Goal: Task Accomplishment & Management: Manage account settings

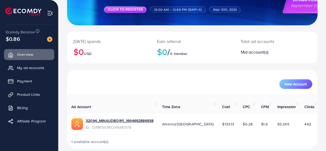
scroll to position [80, 0]
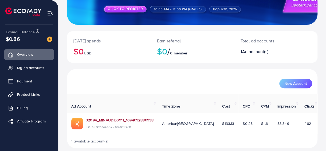
click at [150, 117] on link "32094_MINAUDIE0911_1694692886938" at bounding box center [120, 119] width 68 height 5
click at [33, 69] on span "My ad accounts" at bounding box center [31, 67] width 27 height 5
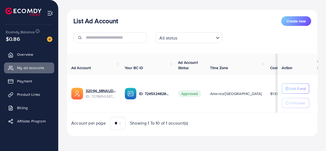
click at [218, 36] on icon "Search for option" at bounding box center [217, 37] width 5 height 5
click at [131, 93] on img at bounding box center [131, 94] width 12 height 12
click at [119, 125] on select "** ** ** ***" at bounding box center [118, 123] width 16 height 13
click at [295, 19] on span "Create new" at bounding box center [295, 20] width 19 height 5
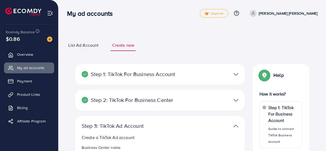
click at [87, 45] on span "List Ad Account" at bounding box center [83, 45] width 30 height 6
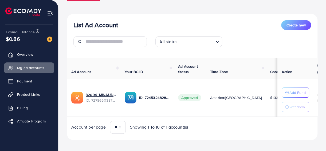
scroll to position [55, 0]
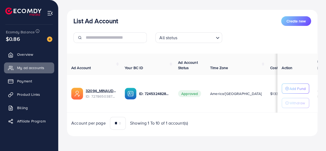
click at [76, 94] on img at bounding box center [77, 94] width 12 height 12
click at [289, 86] on div "Add Fund" at bounding box center [295, 88] width 21 height 6
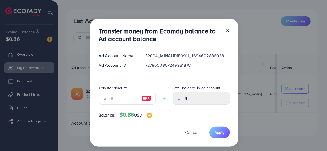
click at [226, 30] on icon at bounding box center [227, 31] width 4 height 4
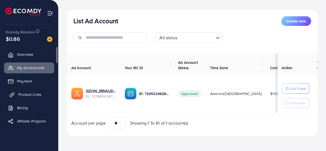
click at [26, 96] on span "Product Links" at bounding box center [29, 94] width 23 height 5
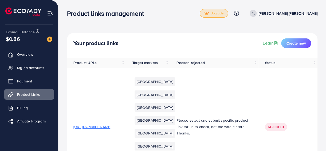
click at [223, 13] on span "Upgrade" at bounding box center [213, 13] width 19 height 4
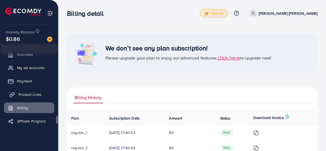
scroll to position [9, 0]
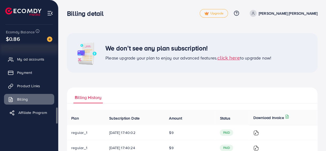
click at [41, 110] on span "Affiliate Program" at bounding box center [32, 112] width 29 height 5
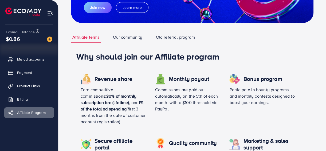
scroll to position [82, 0]
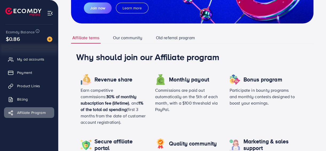
click at [124, 37] on link "Our community" at bounding box center [127, 37] width 32 height 11
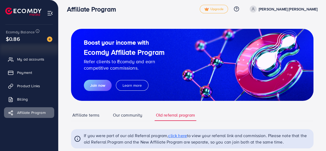
scroll to position [0, 0]
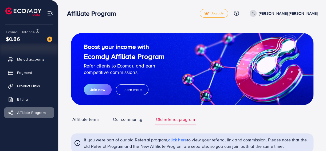
click at [301, 12] on p "[PERSON_NAME] [PERSON_NAME]" at bounding box center [288, 13] width 59 height 6
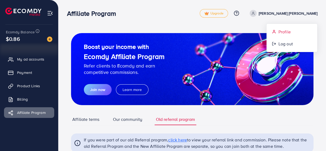
click at [284, 30] on span "Profile" at bounding box center [284, 32] width 12 height 6
select select "******"
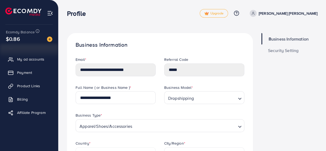
drag, startPoint x: 325, startPoint y: 5, endPoint x: 326, endPoint y: 17, distance: 12.3
click at [326, 17] on html "**********" at bounding box center [163, 75] width 326 height 151
click at [228, 10] on link "Upgrade" at bounding box center [214, 13] width 28 height 9
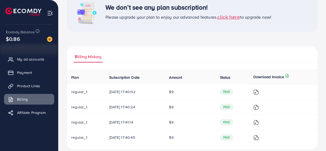
scroll to position [47, 0]
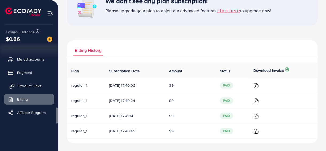
click at [34, 84] on span "Product Links" at bounding box center [29, 85] width 23 height 5
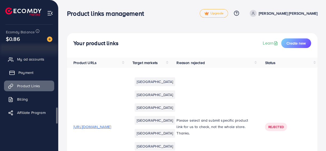
click at [25, 70] on span "Payment" at bounding box center [25, 72] width 15 height 5
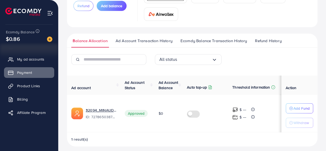
scroll to position [63, 0]
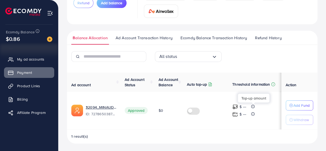
click at [254, 108] on div at bounding box center [252, 106] width 4 height 5
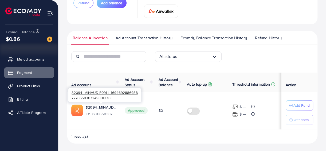
click at [100, 113] on span "ID: 7278650387249381378" at bounding box center [101, 113] width 30 height 5
click at [113, 108] on link "32094_MINAUDIE0911_1694692886938" at bounding box center [101, 107] width 30 height 5
click at [272, 37] on span "Refund History" at bounding box center [268, 38] width 26 height 6
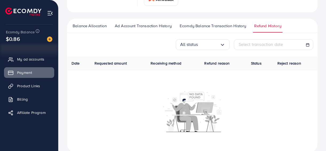
scroll to position [69, 0]
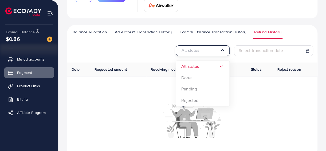
click at [225, 52] on icon "Search for option" at bounding box center [222, 50] width 5 height 5
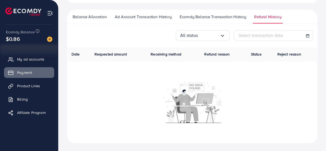
scroll to position [0, 0]
